Goal: Entertainment & Leisure: Consume media (video, audio)

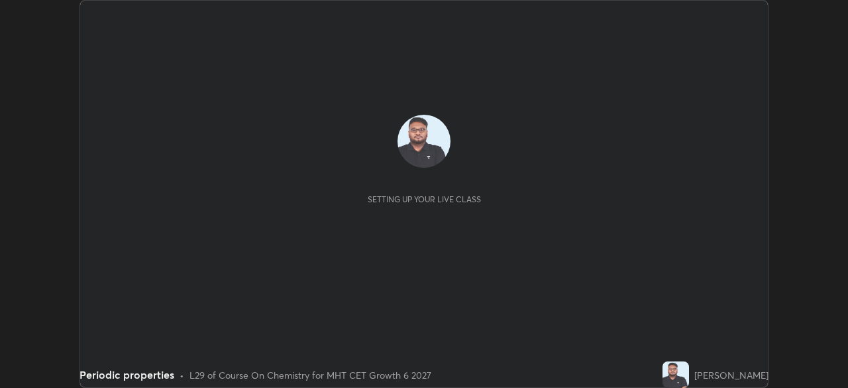
scroll to position [388, 847]
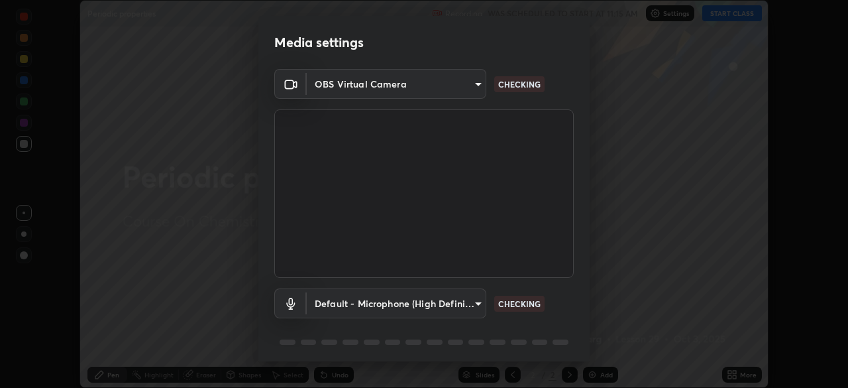
type input "7614312c731e0a9bc6cb11e1d14b5cc33cdffca3245ceb2c02c9993a0a84f9b2"
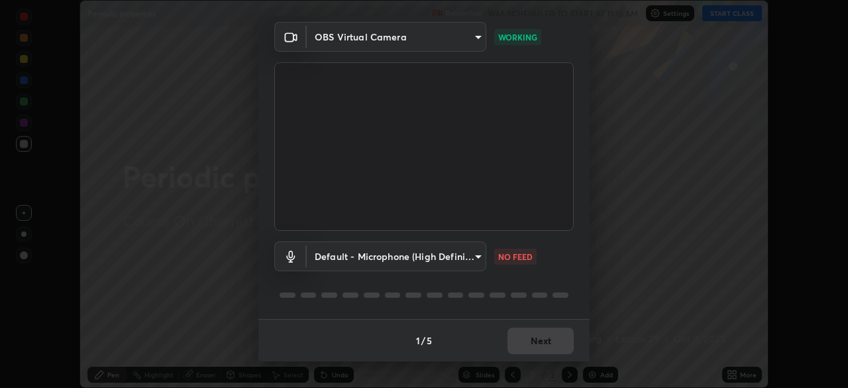
click at [478, 256] on body "Erase all Periodic properties Recording WAS SCHEDULED TO START AT 11:15 AM Sett…" at bounding box center [424, 194] width 848 height 388
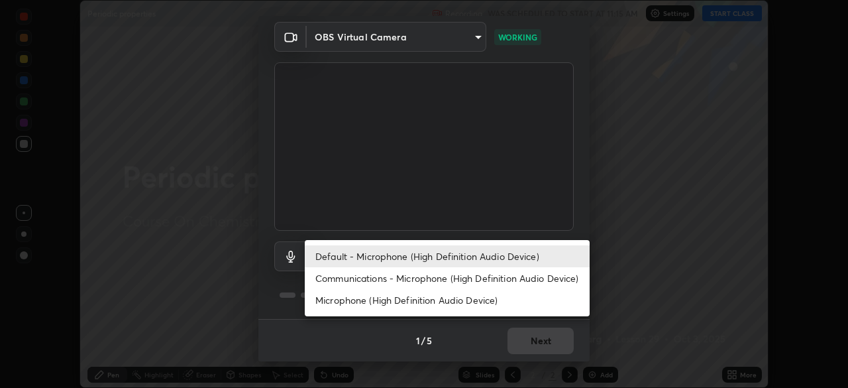
click at [460, 274] on li "Communications - Microphone (High Definition Audio Device)" at bounding box center [447, 278] width 285 height 22
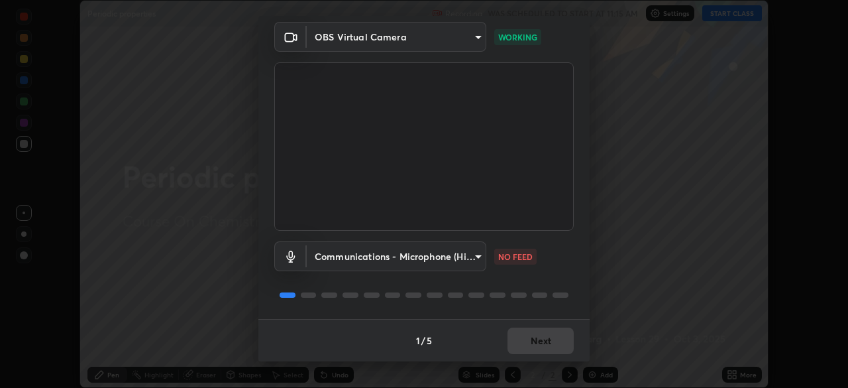
click at [467, 256] on body "Erase all Periodic properties Recording WAS SCHEDULED TO START AT 11:15 AM Sett…" at bounding box center [424, 194] width 848 height 388
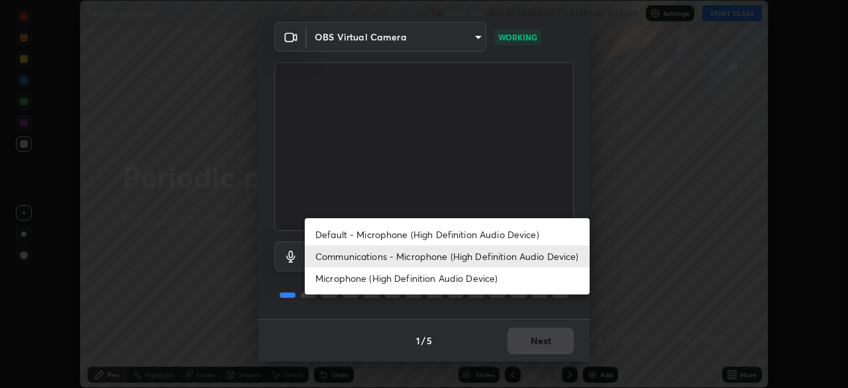
click at [486, 237] on li "Default - Microphone (High Definition Audio Device)" at bounding box center [447, 234] width 285 height 22
type input "default"
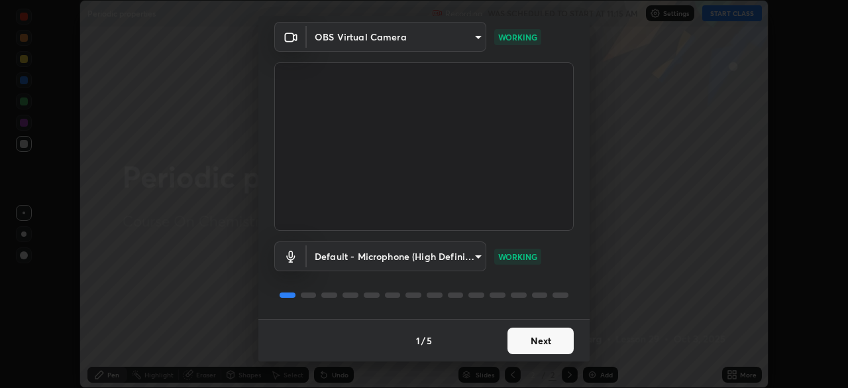
click at [543, 337] on button "Next" at bounding box center [541, 340] width 66 height 27
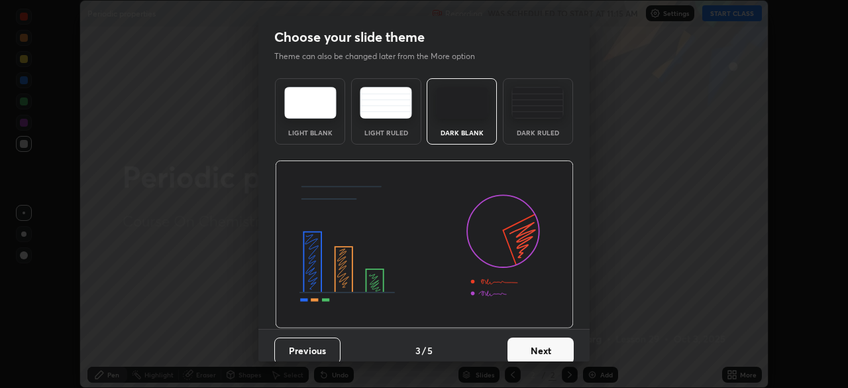
click at [551, 343] on button "Next" at bounding box center [541, 350] width 66 height 27
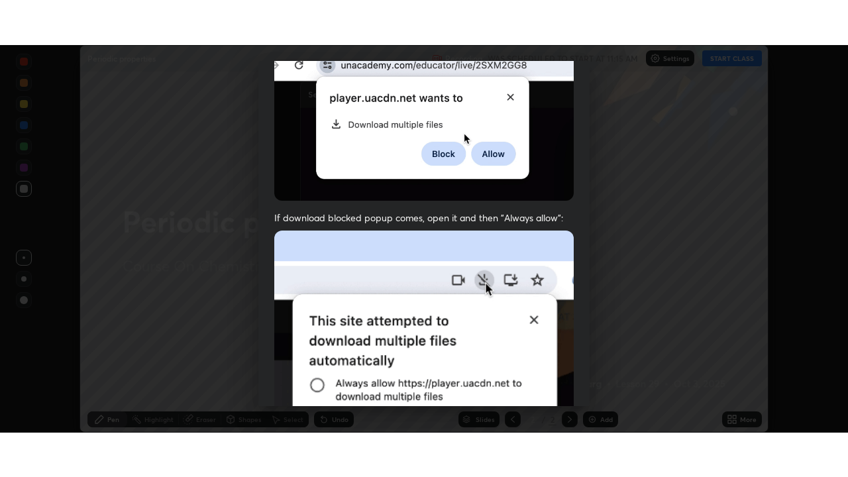
scroll to position [317, 0]
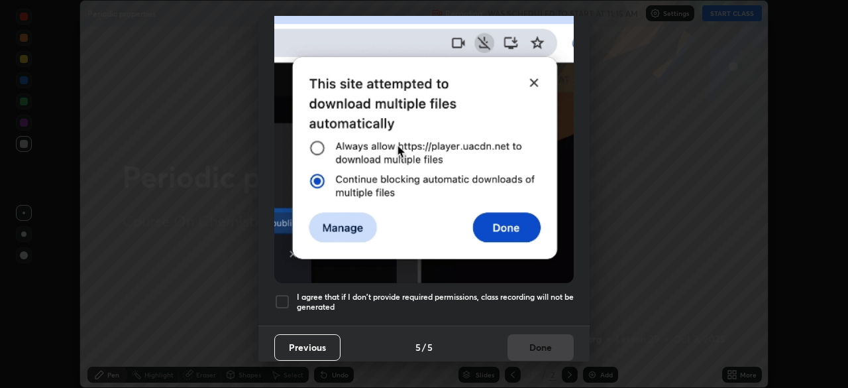
click at [533, 292] on h5 "I agree that if I don't provide required permissions, class recording will not …" at bounding box center [435, 302] width 277 height 21
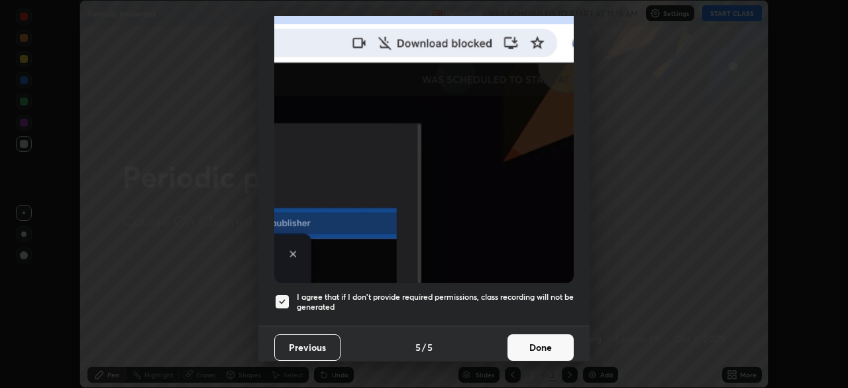
click at [532, 334] on button "Done" at bounding box center [541, 347] width 66 height 27
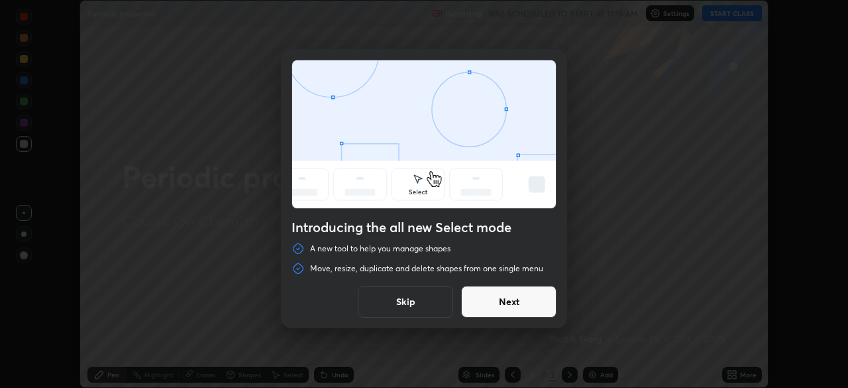
click at [410, 302] on button "Skip" at bounding box center [405, 302] width 95 height 32
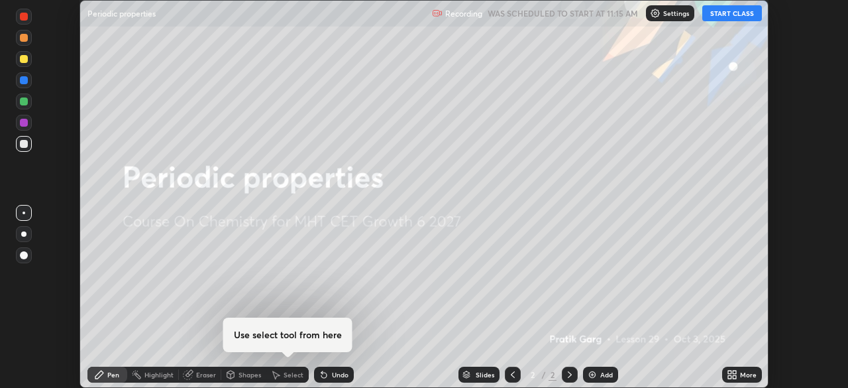
click at [717, 17] on button "START CLASS" at bounding box center [732, 13] width 60 height 16
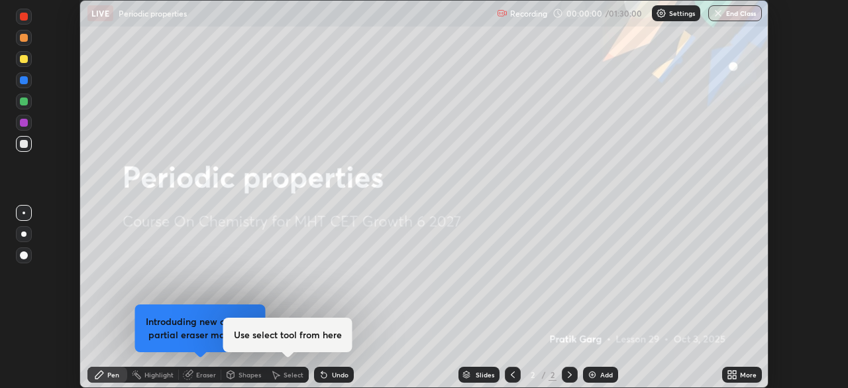
click at [741, 372] on div "More" at bounding box center [748, 374] width 17 height 7
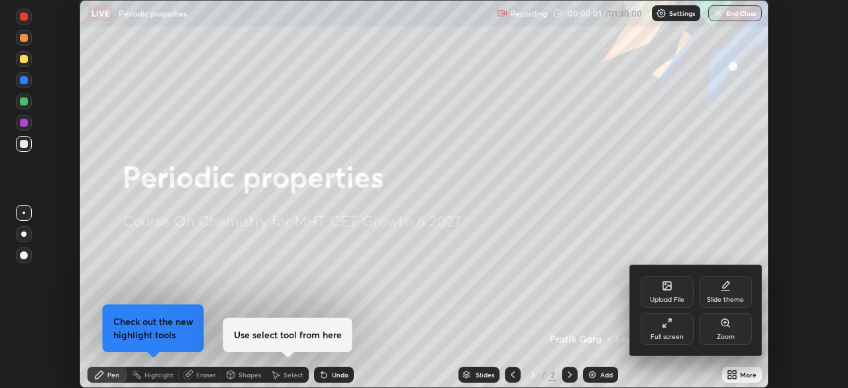
click at [671, 324] on icon at bounding box center [667, 322] width 11 height 11
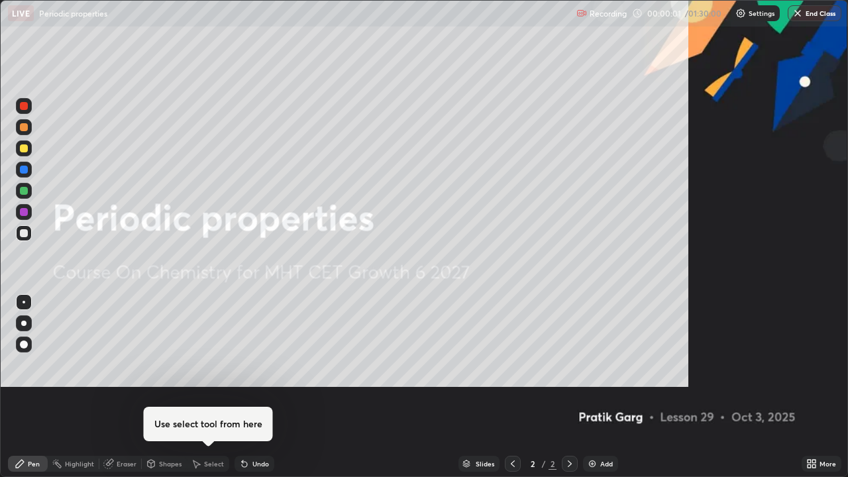
scroll to position [477, 848]
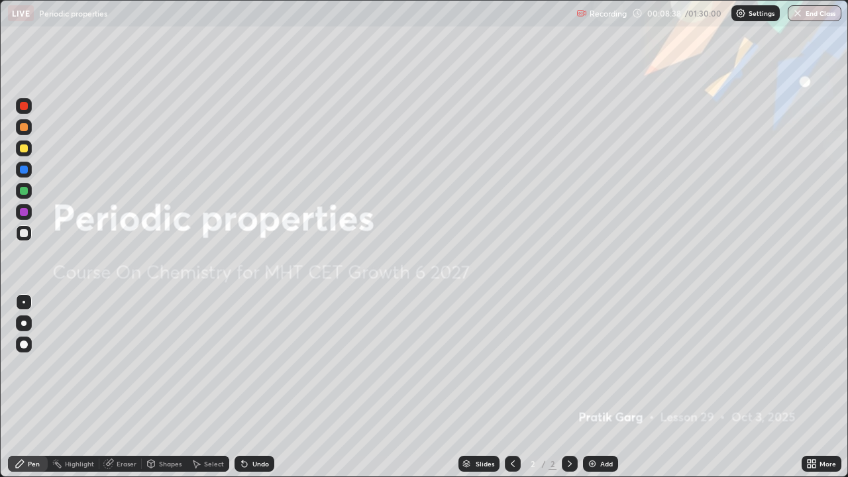
click at [605, 387] on div "Add" at bounding box center [606, 464] width 13 height 7
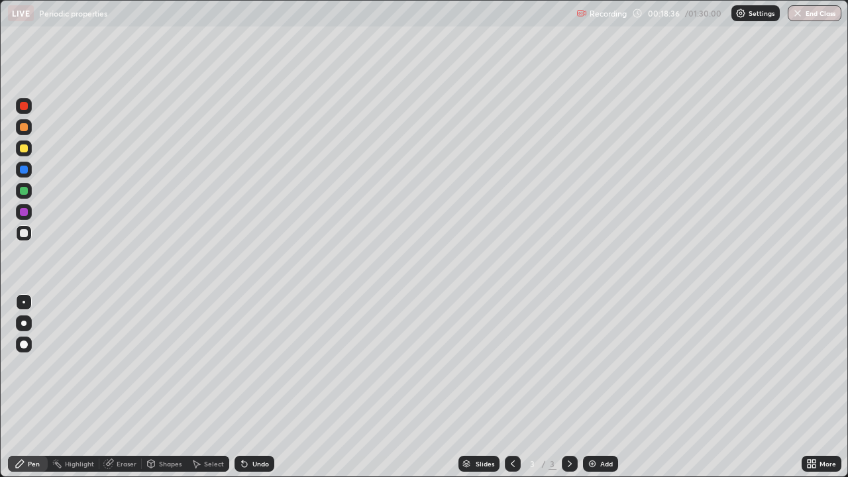
click at [28, 195] on div at bounding box center [24, 191] width 16 height 16
click at [253, 387] on div "Undo" at bounding box center [255, 464] width 40 height 16
click at [252, 387] on div "Undo" at bounding box center [255, 464] width 40 height 16
click at [254, 387] on div "Undo" at bounding box center [255, 464] width 40 height 16
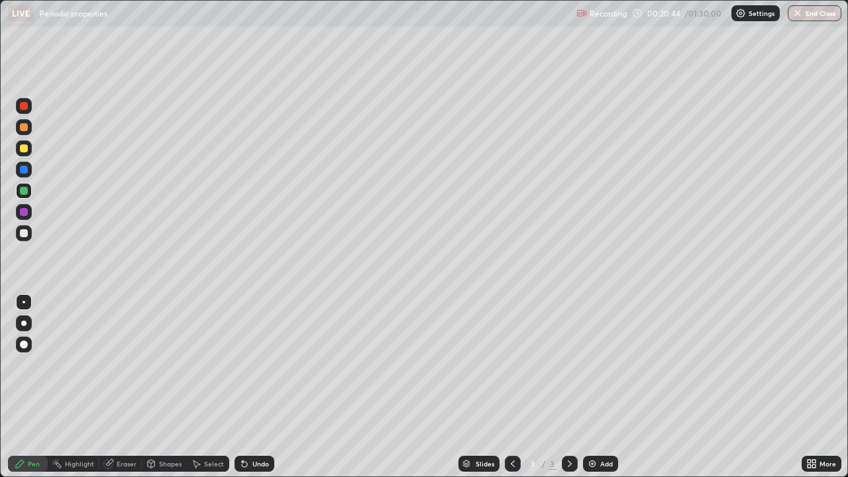
click at [257, 387] on div "Undo" at bounding box center [255, 464] width 40 height 16
click at [258, 387] on div "Undo" at bounding box center [255, 464] width 40 height 16
click at [256, 387] on div "Undo" at bounding box center [251, 464] width 45 height 27
click at [25, 149] on div at bounding box center [24, 148] width 8 height 8
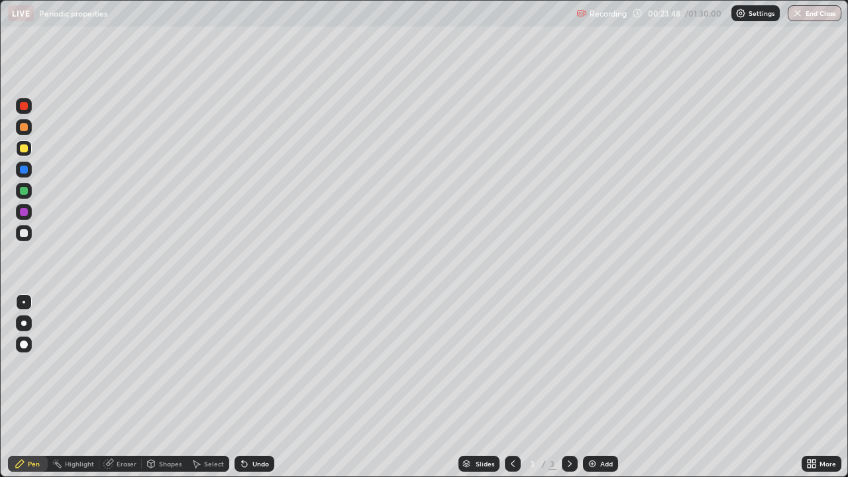
click at [25, 129] on div at bounding box center [24, 127] width 8 height 8
click at [608, 387] on div "Add" at bounding box center [606, 464] width 13 height 7
click at [25, 148] on div at bounding box center [24, 148] width 8 height 8
click at [126, 387] on div "Eraser" at bounding box center [127, 464] width 20 height 7
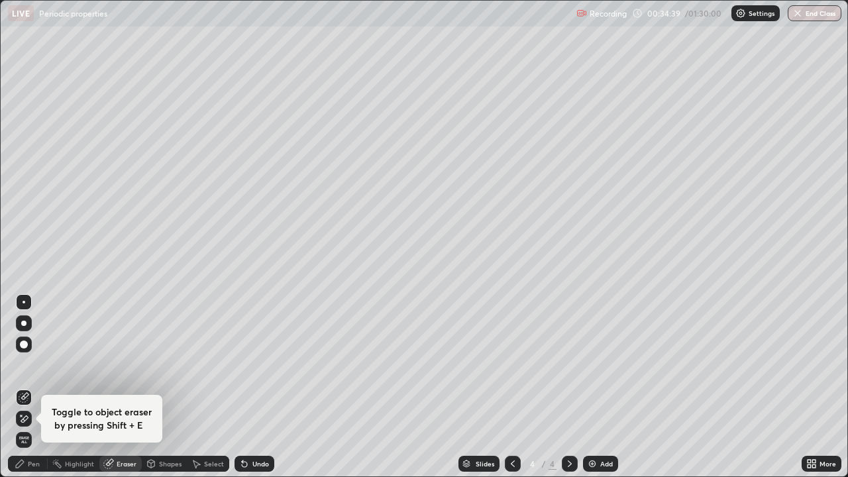
click at [170, 387] on div "Shapes" at bounding box center [170, 464] width 23 height 7
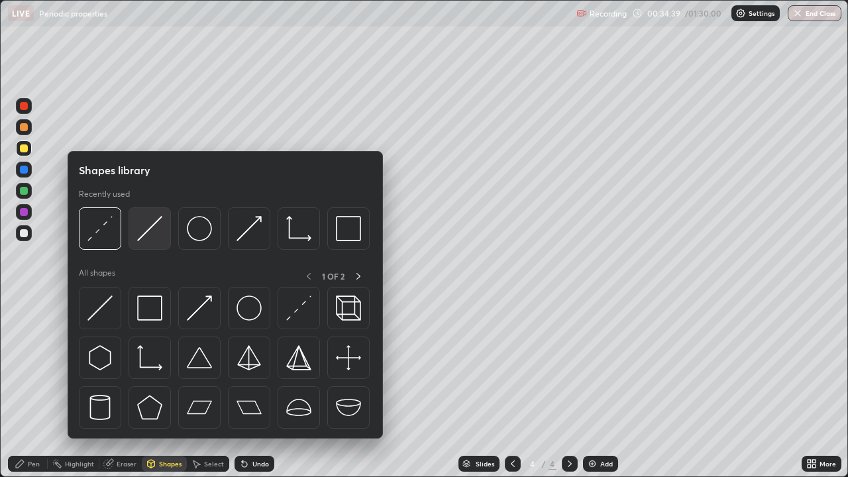
click at [146, 229] on img at bounding box center [149, 228] width 25 height 25
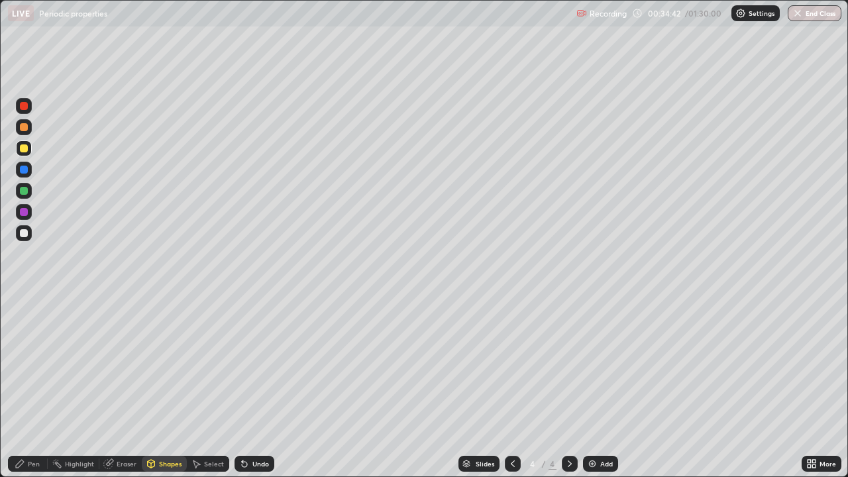
click at [43, 387] on div "Pen" at bounding box center [28, 464] width 40 height 16
click at [255, 387] on div "Undo" at bounding box center [255, 464] width 40 height 16
click at [257, 387] on div "Undo" at bounding box center [260, 464] width 17 height 7
click at [260, 387] on div "Undo" at bounding box center [260, 464] width 17 height 7
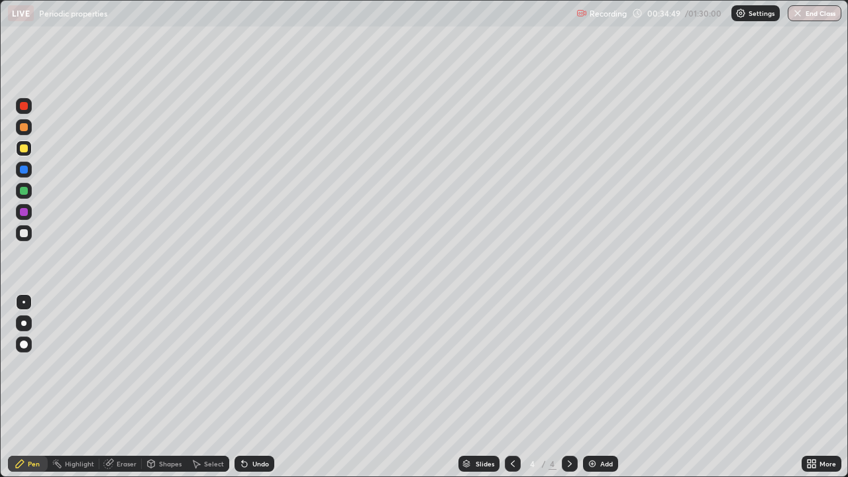
click at [258, 387] on div "Undo" at bounding box center [260, 464] width 17 height 7
click at [269, 387] on div "Undo" at bounding box center [255, 464] width 40 height 16
click at [268, 387] on div "Undo" at bounding box center [255, 464] width 40 height 16
click at [601, 387] on div "Add" at bounding box center [600, 464] width 35 height 16
click at [26, 190] on div at bounding box center [24, 191] width 8 height 8
